Goal: Transaction & Acquisition: Purchase product/service

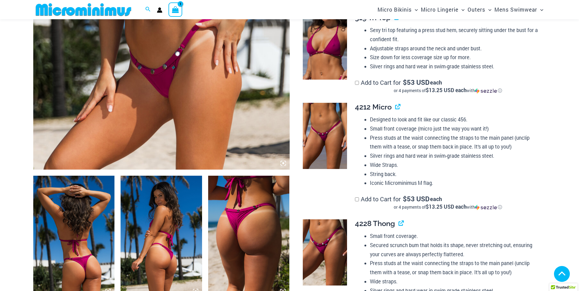
scroll to position [269, 0]
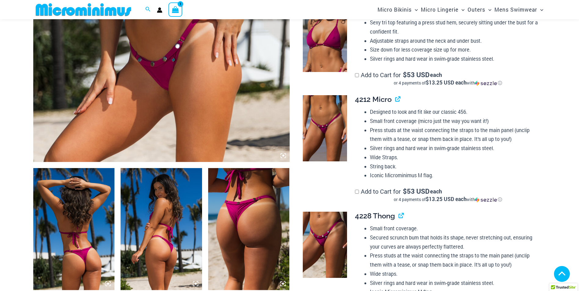
click at [339, 144] on img at bounding box center [325, 128] width 44 height 67
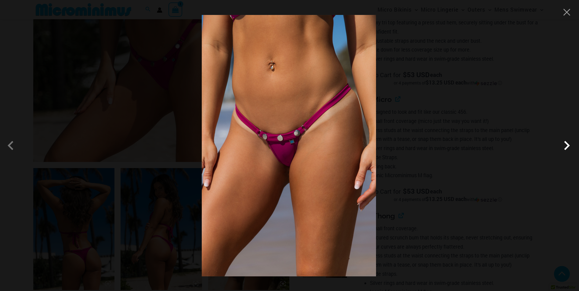
click at [566, 144] on span at bounding box center [567, 145] width 18 height 18
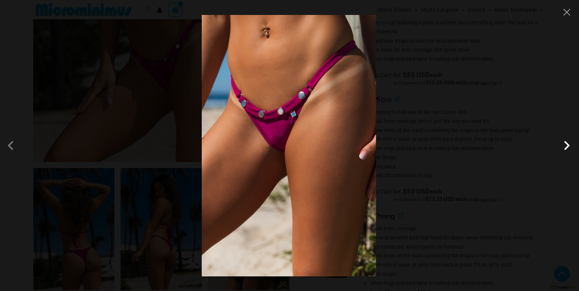
click at [566, 144] on span at bounding box center [567, 145] width 18 height 18
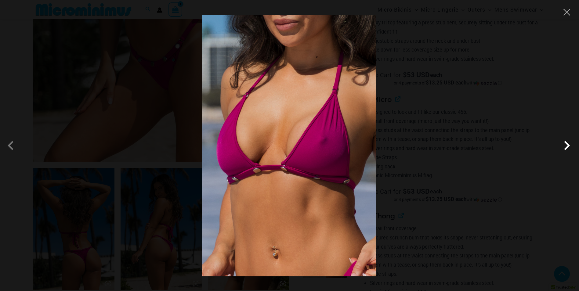
click at [566, 144] on span at bounding box center [567, 145] width 18 height 18
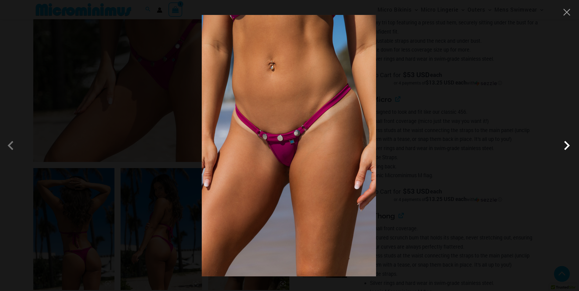
click at [566, 144] on span at bounding box center [567, 145] width 18 height 18
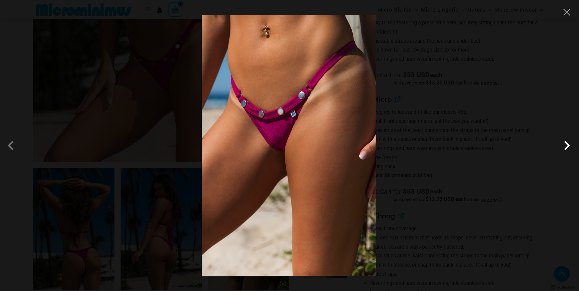
click at [566, 144] on span at bounding box center [567, 145] width 18 height 18
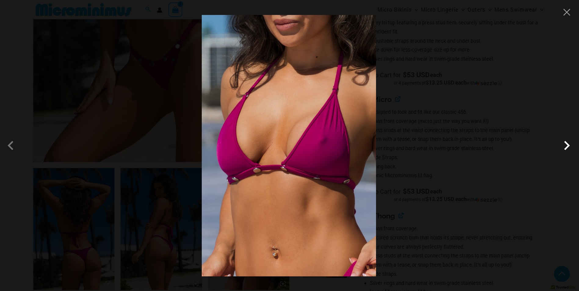
click at [566, 144] on span at bounding box center [567, 145] width 18 height 18
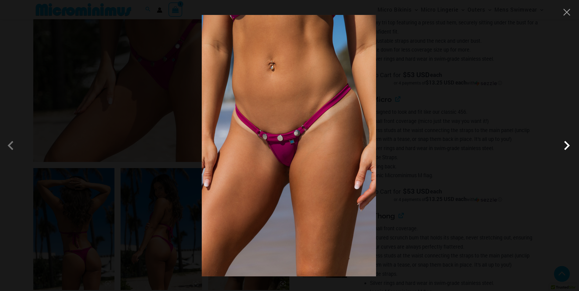
click at [566, 144] on span at bounding box center [567, 145] width 18 height 18
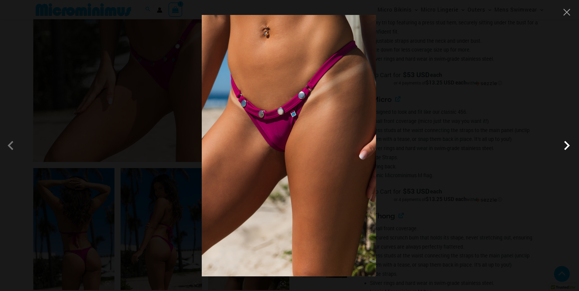
click at [566, 144] on span at bounding box center [567, 145] width 18 height 18
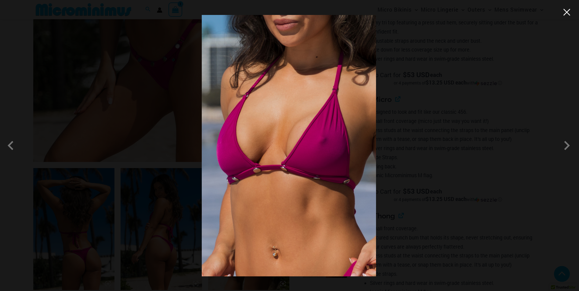
click at [567, 13] on button "Close" at bounding box center [566, 12] width 9 height 9
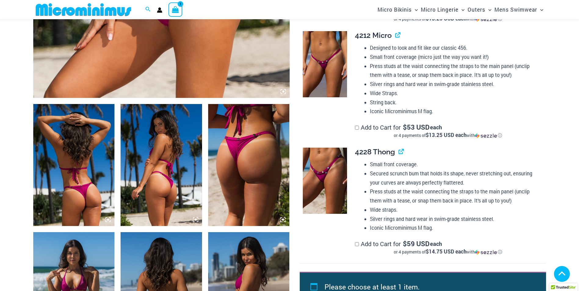
scroll to position [330, 0]
